Goal: Use online tool/utility

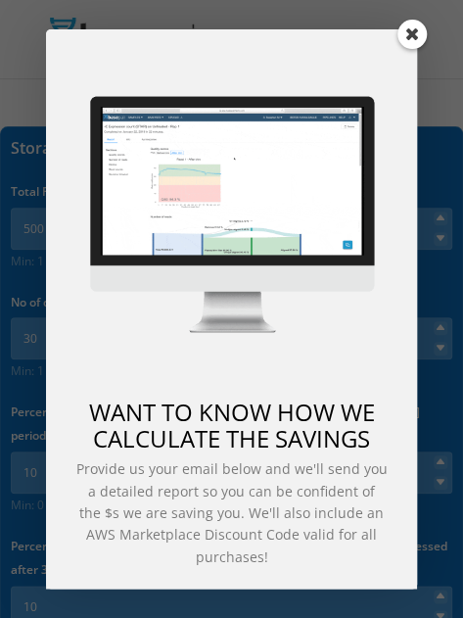
click at [414, 26] on span at bounding box center [412, 34] width 29 height 29
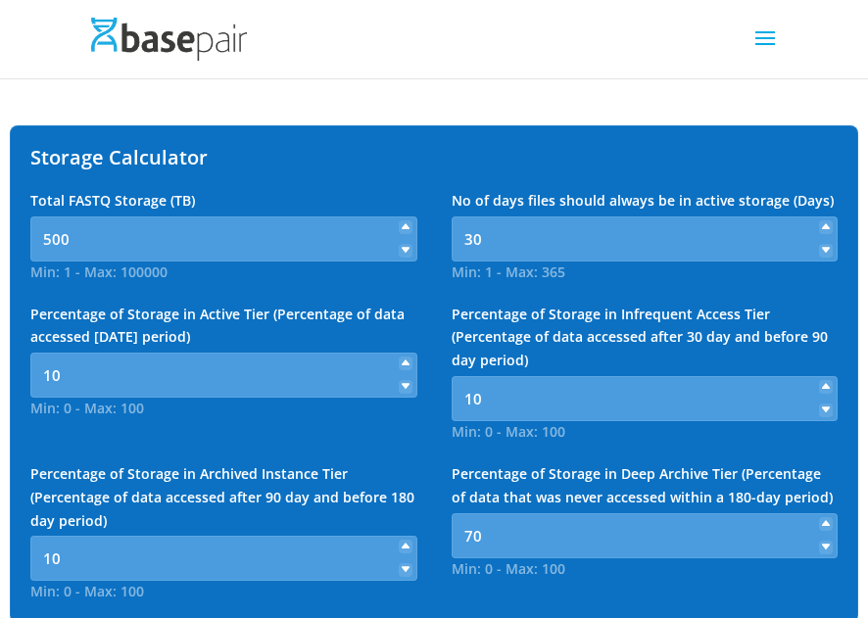
click at [404, 250] on icon at bounding box center [405, 251] width 8 height 8
type input "1"
click at [405, 360] on icon at bounding box center [405, 363] width 8 height 8
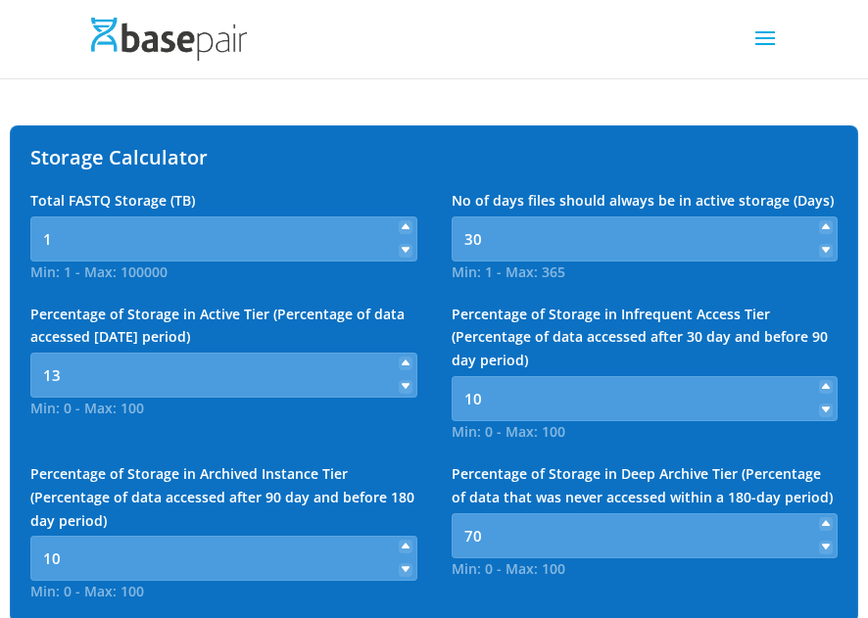
click at [405, 360] on icon at bounding box center [405, 363] width 8 height 8
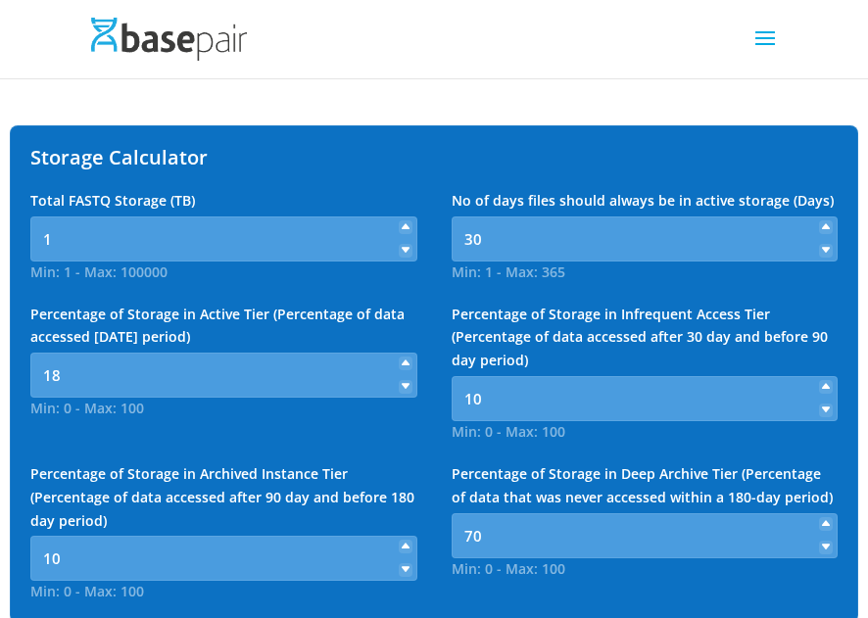
click at [405, 360] on icon at bounding box center [405, 363] width 8 height 8
type input "20"
